Goal: Navigation & Orientation: Find specific page/section

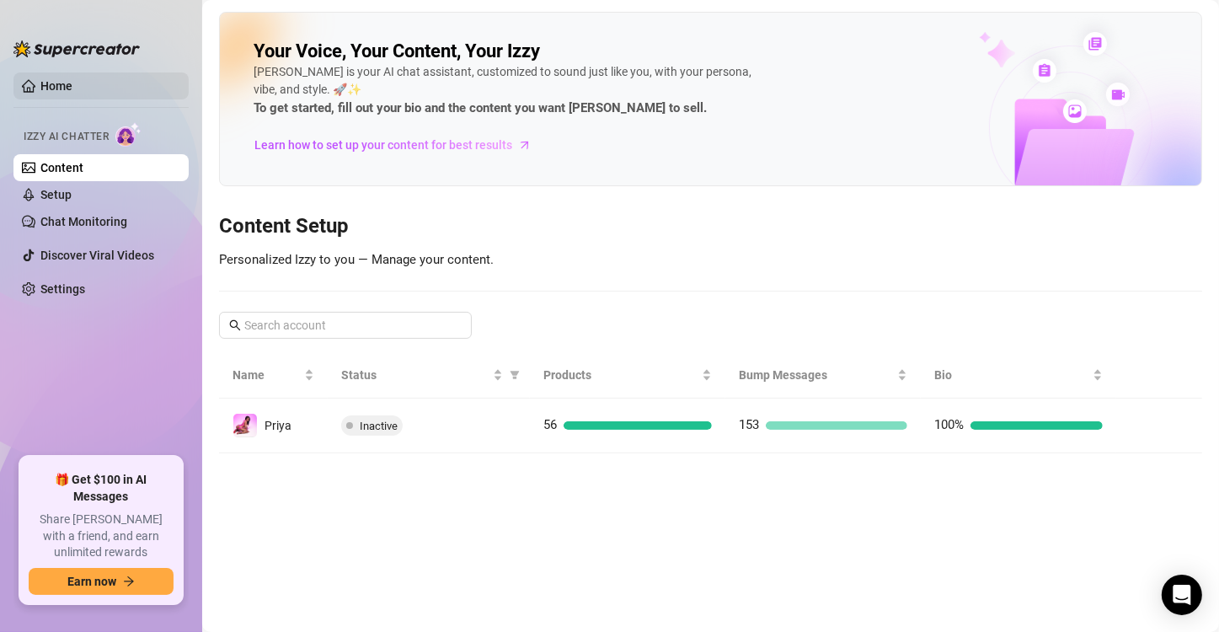
click at [68, 82] on link "Home" at bounding box center [56, 85] width 32 height 13
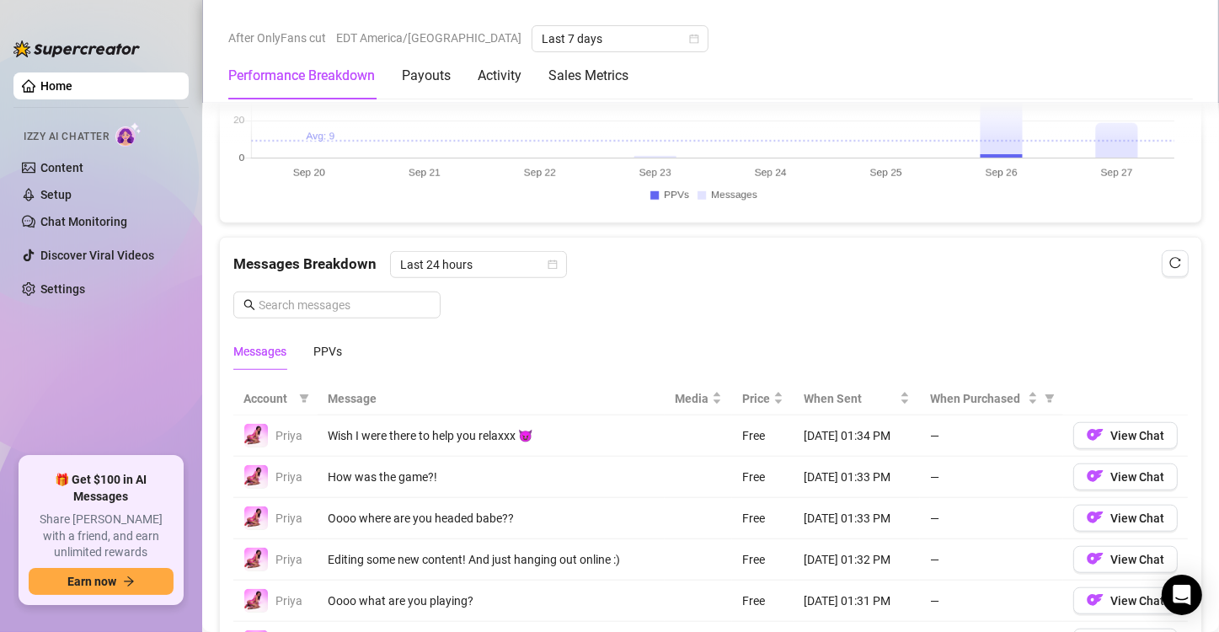
scroll to position [1643, 0]
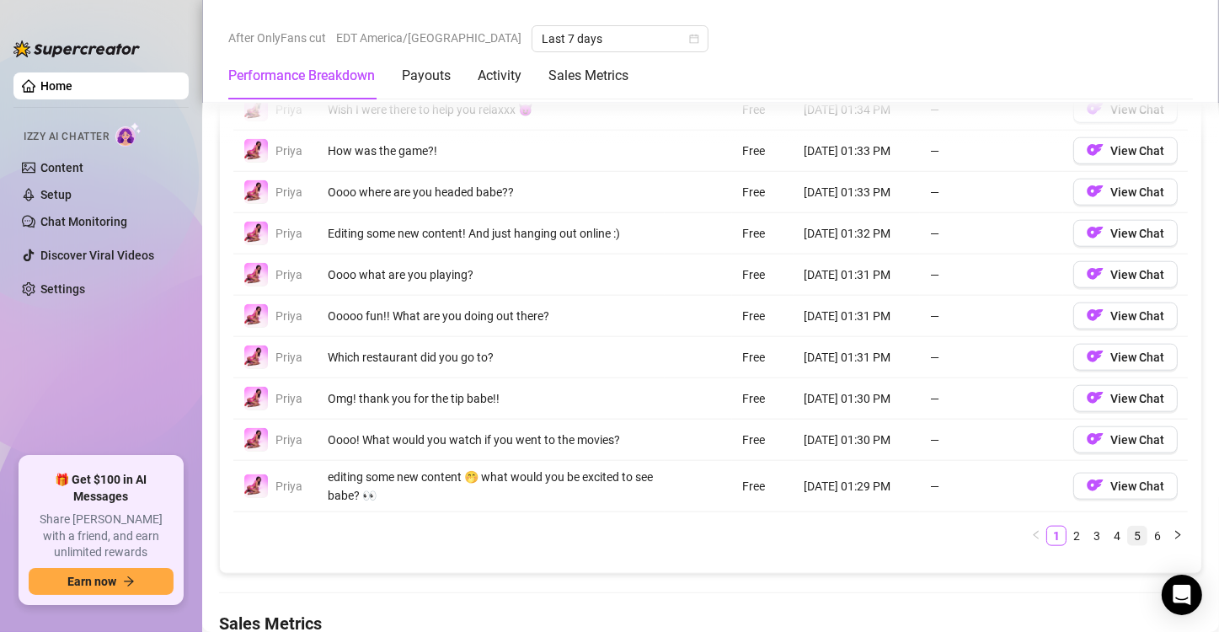
click at [1128, 531] on link "5" at bounding box center [1137, 535] width 19 height 19
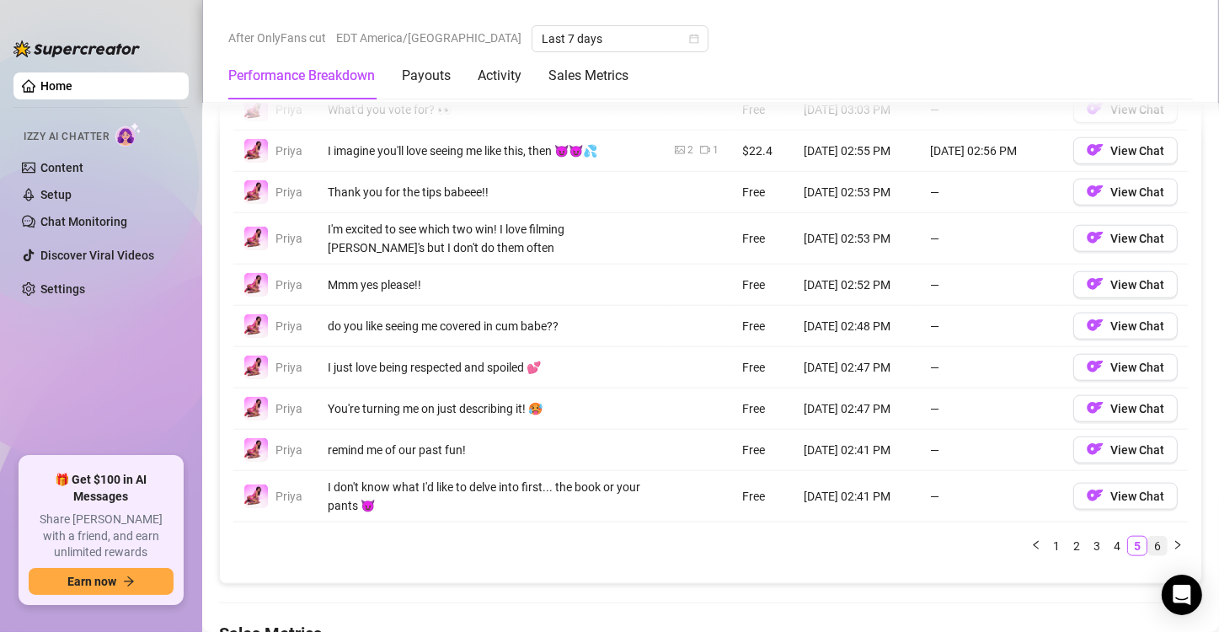
click at [1148, 537] on link "6" at bounding box center [1157, 546] width 19 height 19
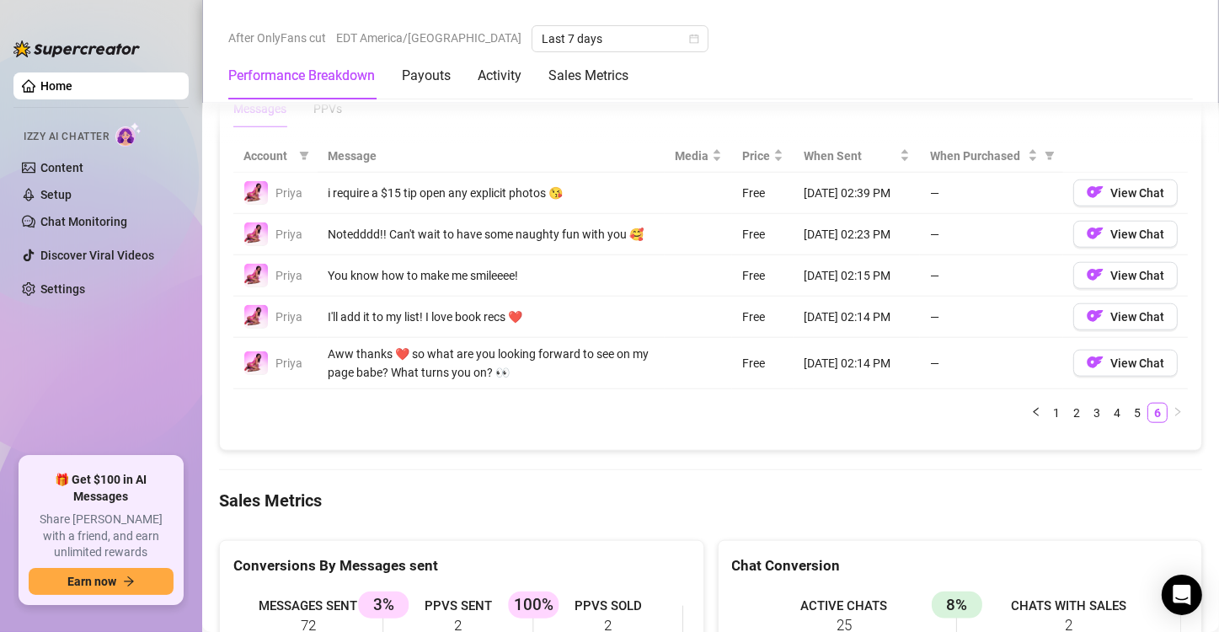
scroll to position [1562, 0]
click at [1128, 410] on link "5" at bounding box center [1137, 411] width 19 height 19
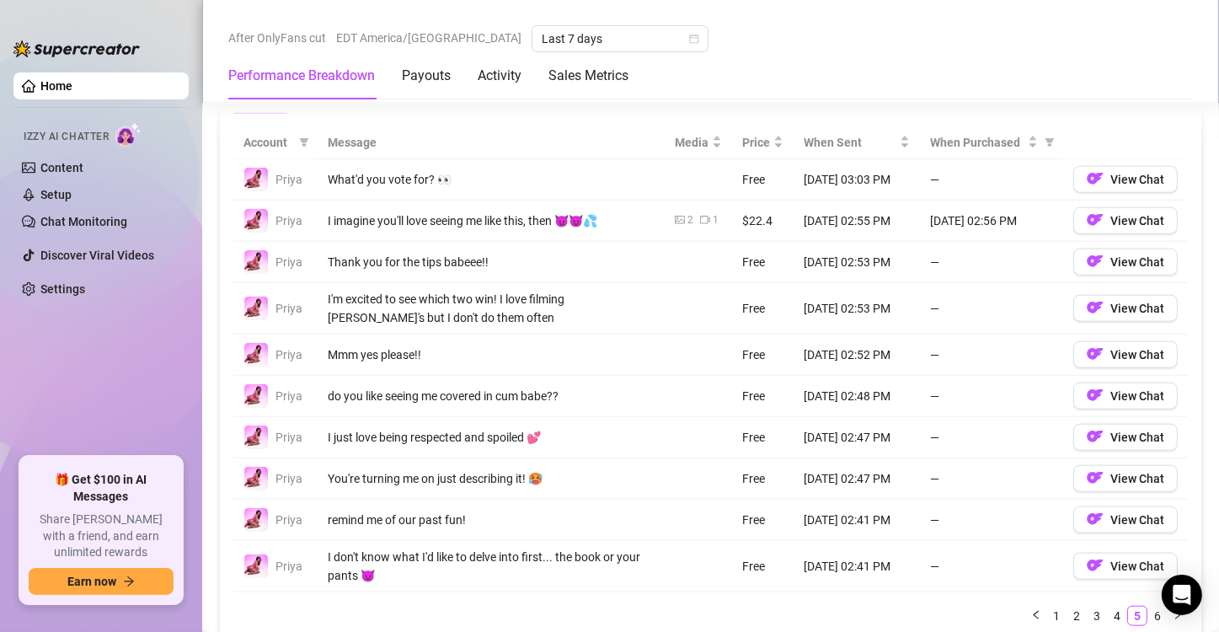
scroll to position [1570, 0]
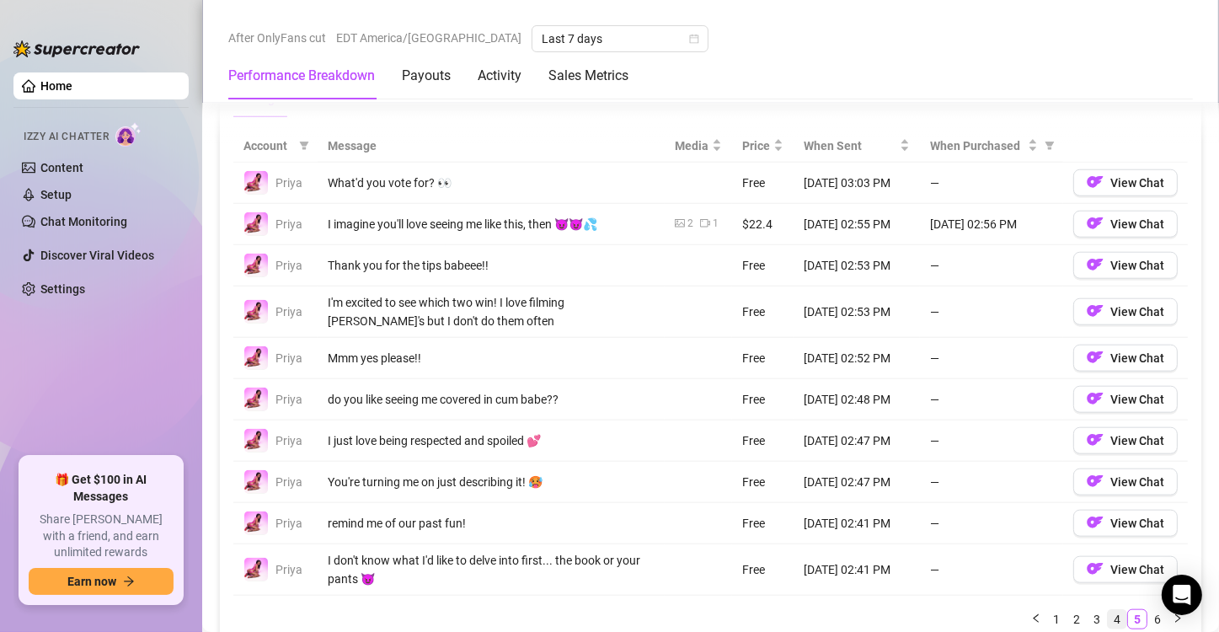
click at [1108, 617] on link "4" at bounding box center [1117, 619] width 19 height 19
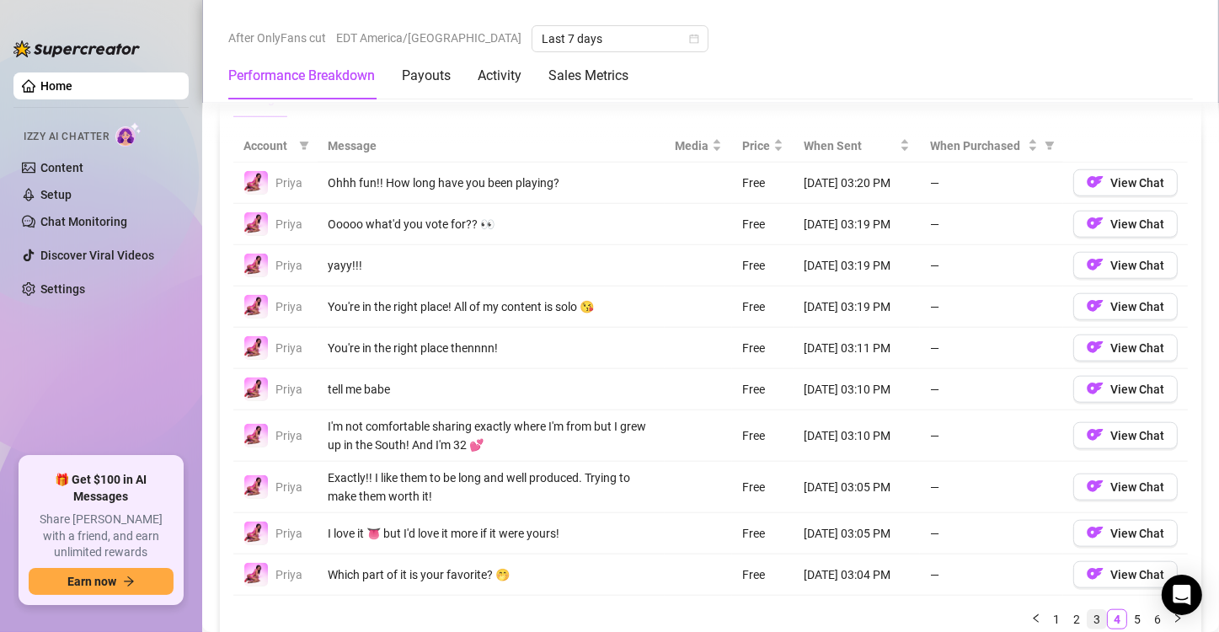
click at [1087, 611] on link "3" at bounding box center [1096, 619] width 19 height 19
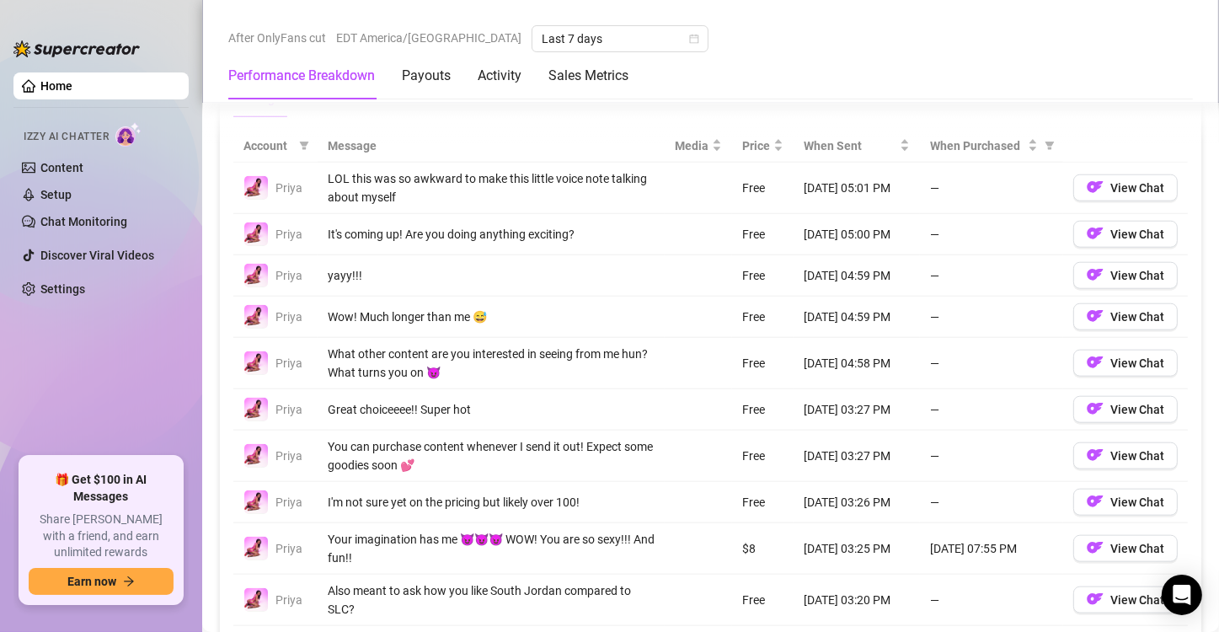
scroll to position [1697, 0]
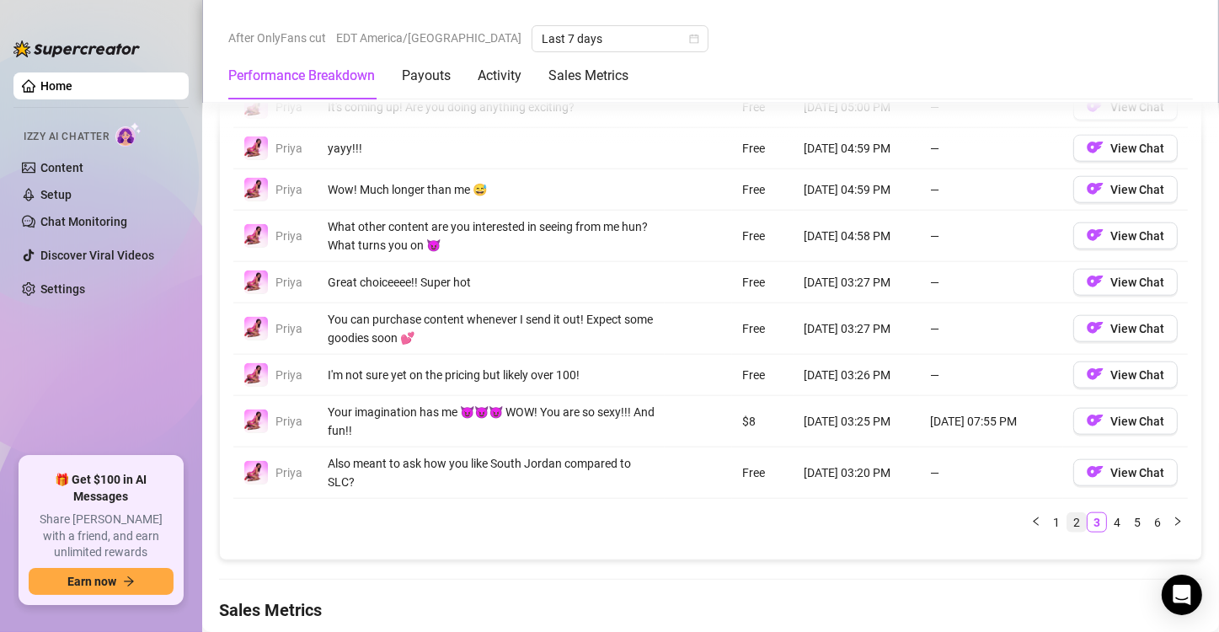
click at [1067, 514] on link "2" at bounding box center [1076, 522] width 19 height 19
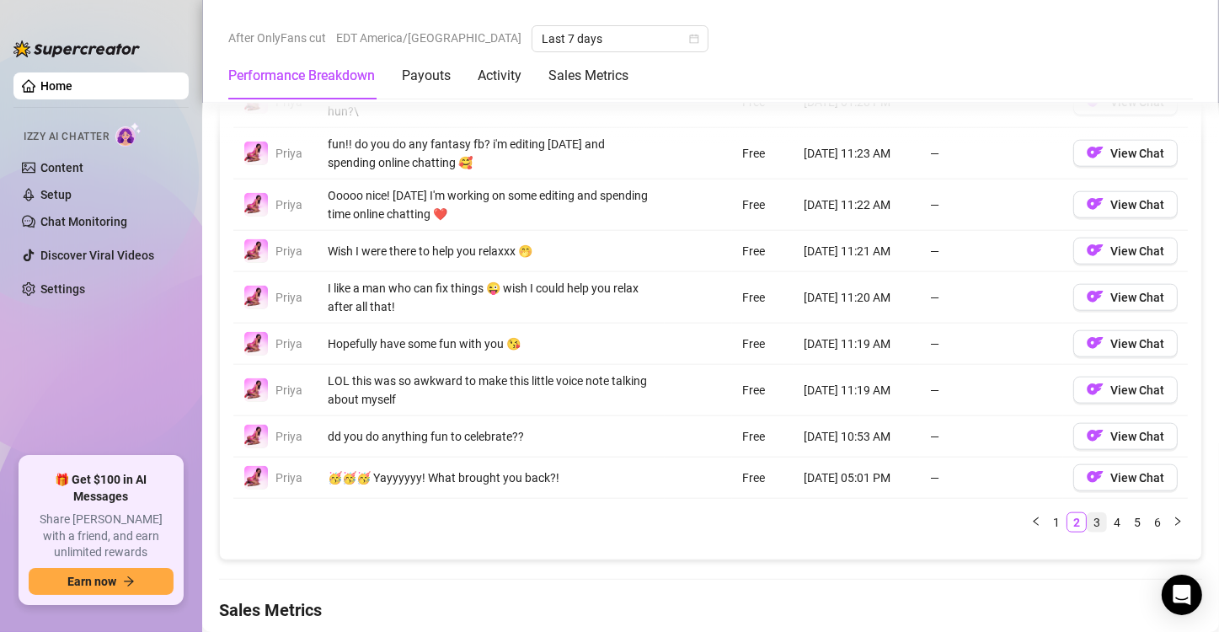
click at [1087, 526] on li "3" at bounding box center [1097, 522] width 20 height 20
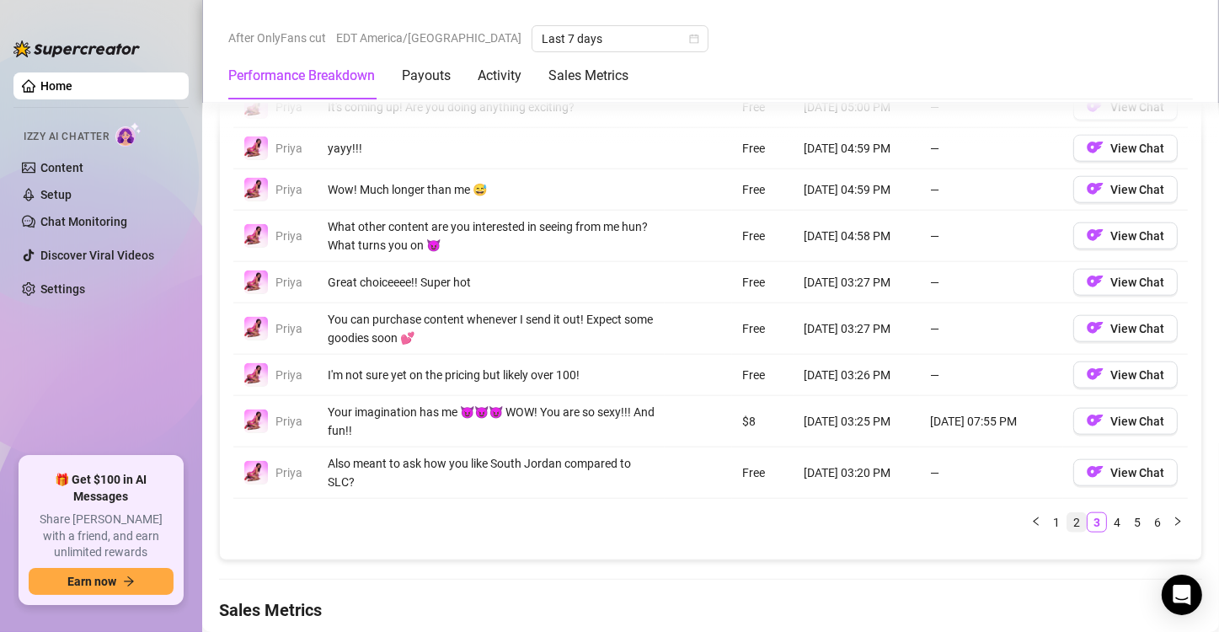
click at [1067, 513] on link "2" at bounding box center [1076, 522] width 19 height 19
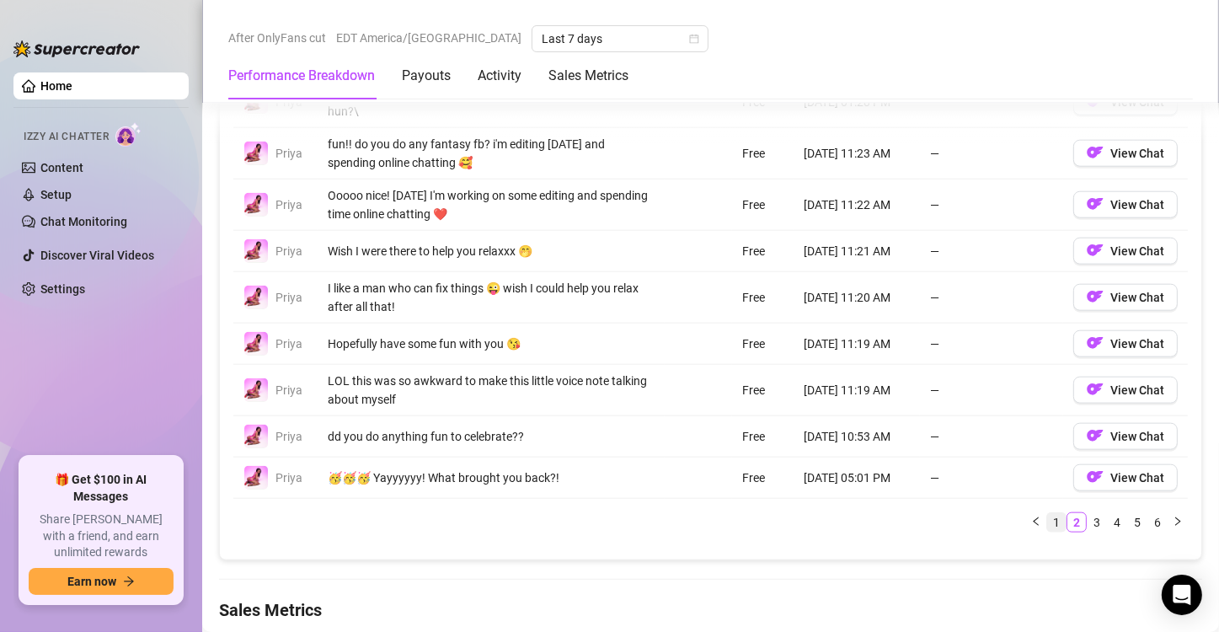
click at [1047, 513] on link "1" at bounding box center [1056, 522] width 19 height 19
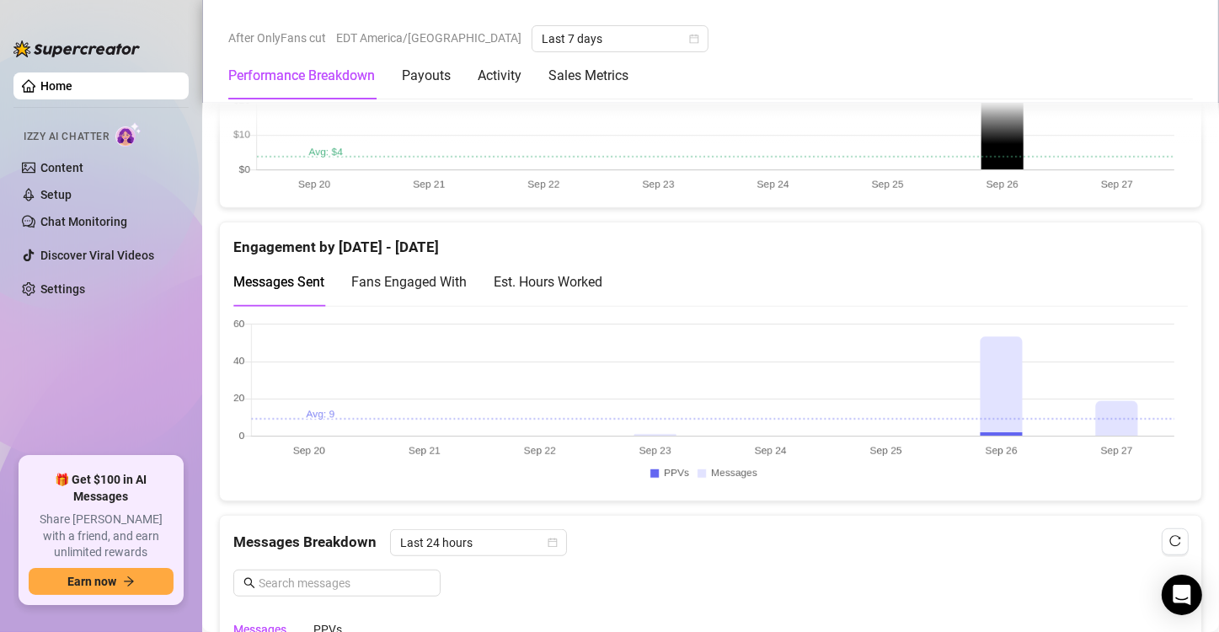
scroll to position [1040, 0]
click at [552, 295] on div "Est. Hours Worked" at bounding box center [548, 281] width 109 height 48
